Goal: Book appointment/travel/reservation

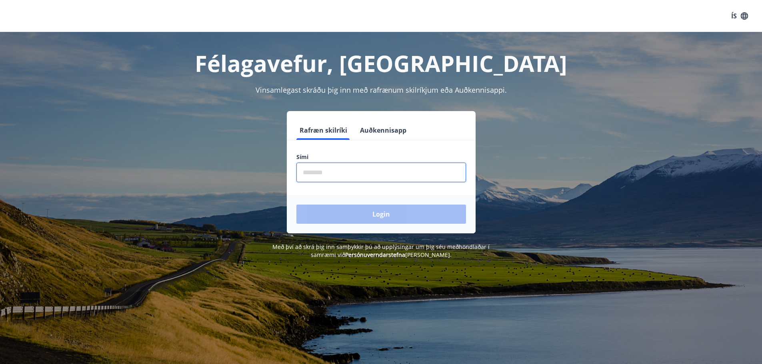
click at [340, 174] on input "phone" at bounding box center [381, 173] width 170 height 20
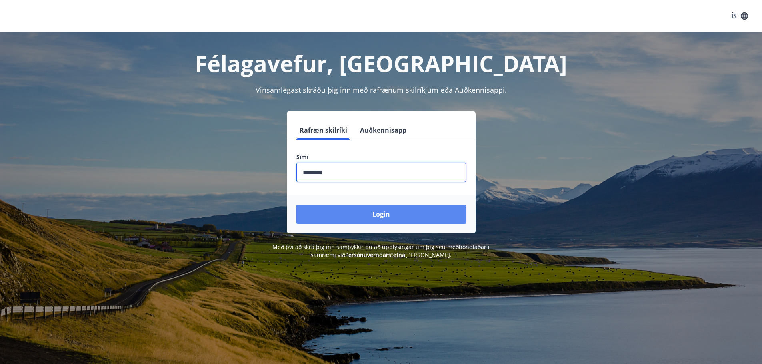
type input "********"
click at [402, 208] on button "Login" at bounding box center [381, 214] width 170 height 19
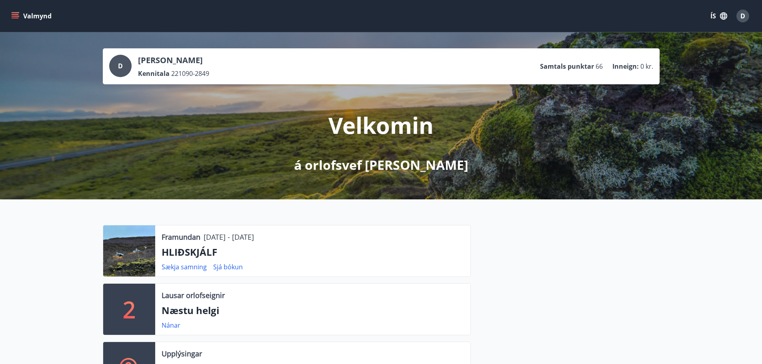
click at [10, 16] on button "Valmynd" at bounding box center [32, 16] width 45 height 14
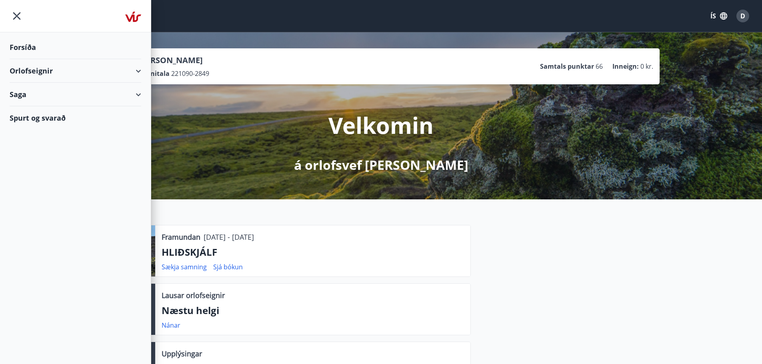
click at [137, 73] on div "Orlofseignir" at bounding box center [76, 71] width 132 height 24
click at [35, 91] on div "Framboð" at bounding box center [75, 91] width 119 height 17
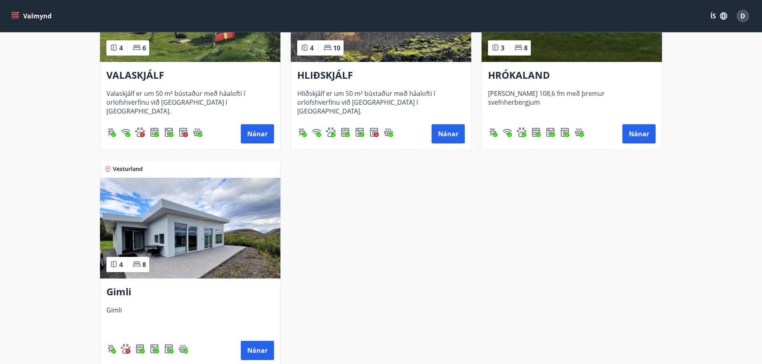
click at [183, 246] on img at bounding box center [190, 228] width 180 height 101
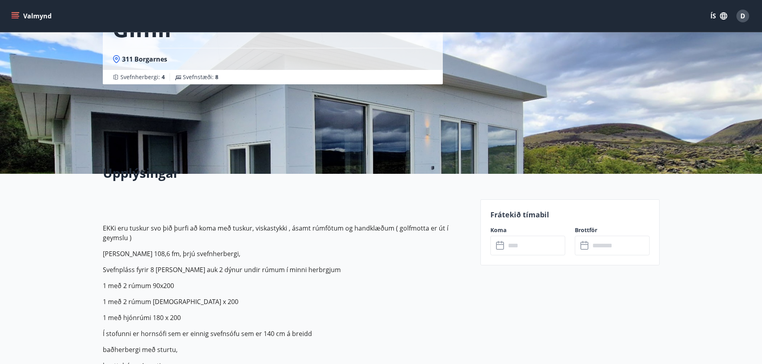
scroll to position [84, 0]
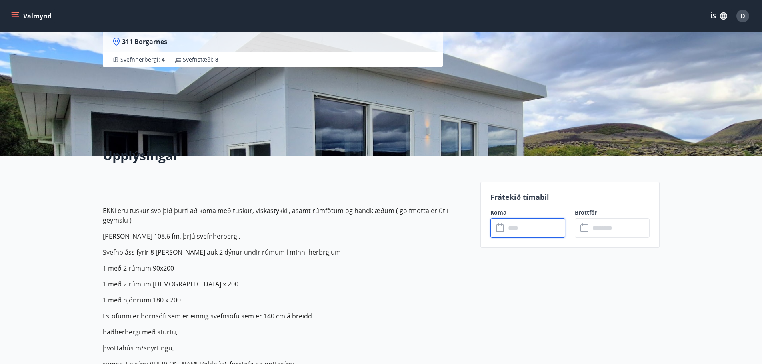
click at [521, 226] on input "text" at bounding box center [535, 228] width 60 height 20
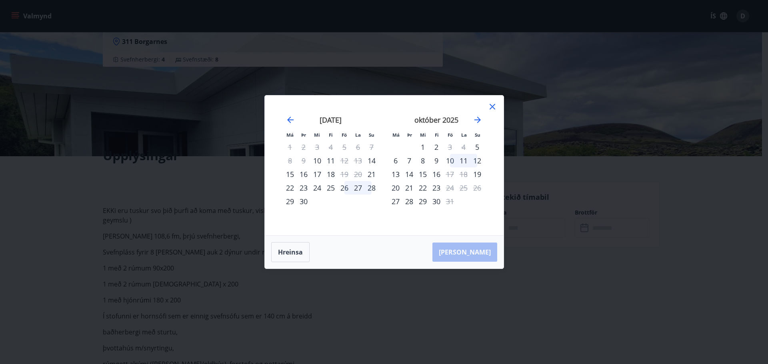
click at [491, 104] on icon at bounding box center [492, 107] width 10 height 10
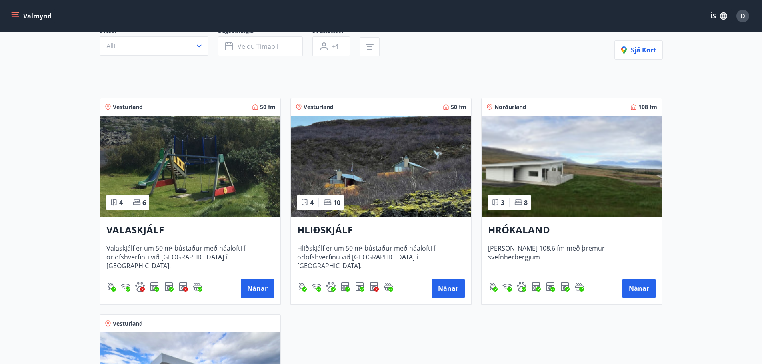
scroll to position [88, 0]
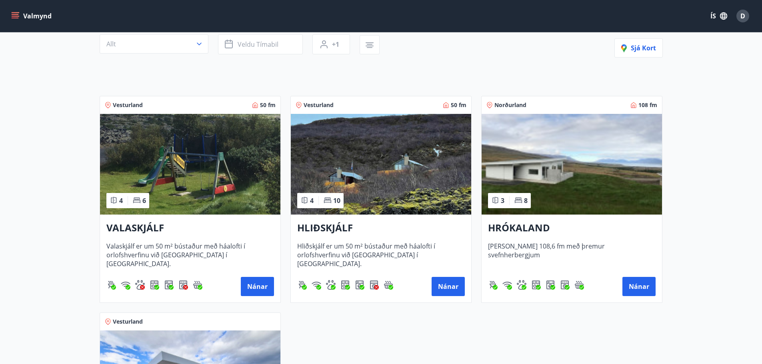
click at [201, 181] on img at bounding box center [190, 164] width 180 height 101
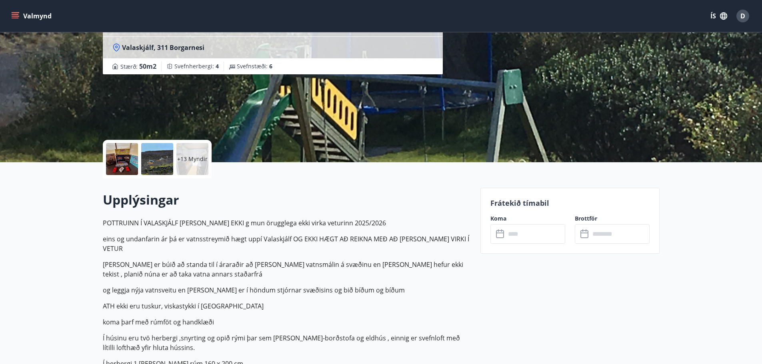
scroll to position [80, 0]
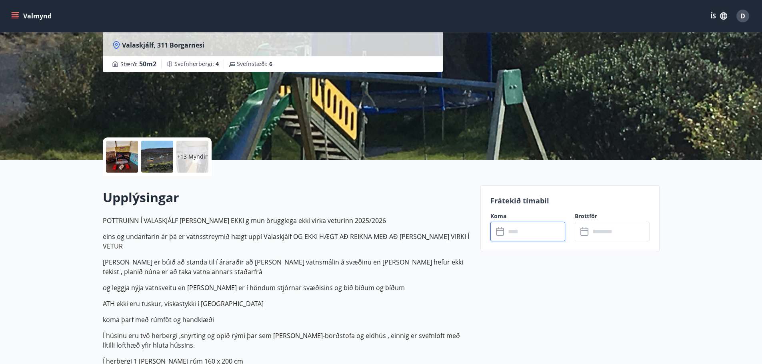
click at [531, 235] on input "text" at bounding box center [535, 232] width 60 height 20
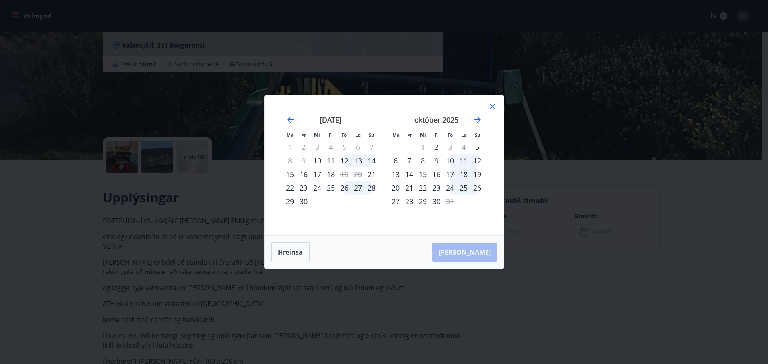
click at [495, 104] on icon at bounding box center [492, 107] width 10 height 10
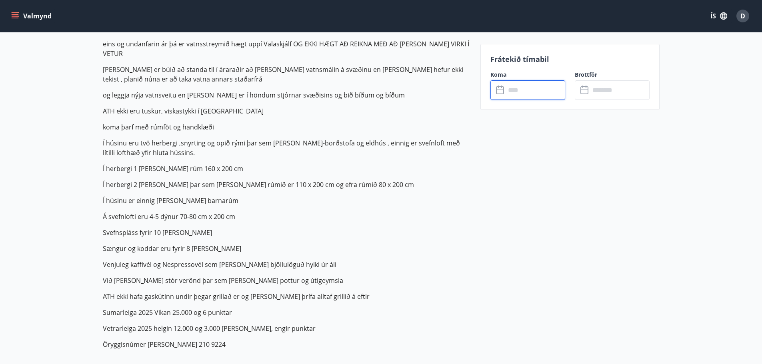
scroll to position [315, 0]
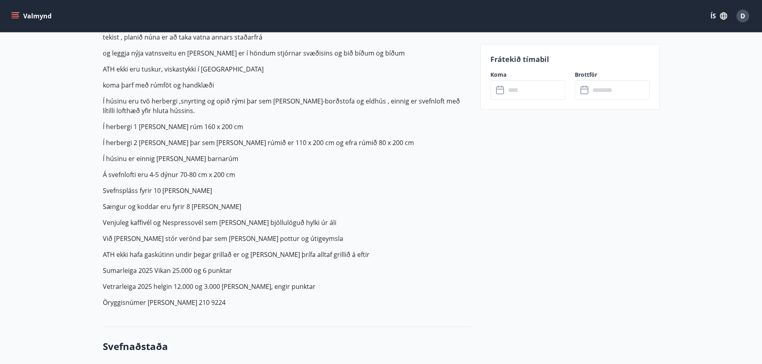
click at [223, 202] on p "Sængur og koddar eru fyrir 8 manns" at bounding box center [287, 207] width 368 height 10
